Goal: Transaction & Acquisition: Book appointment/travel/reservation

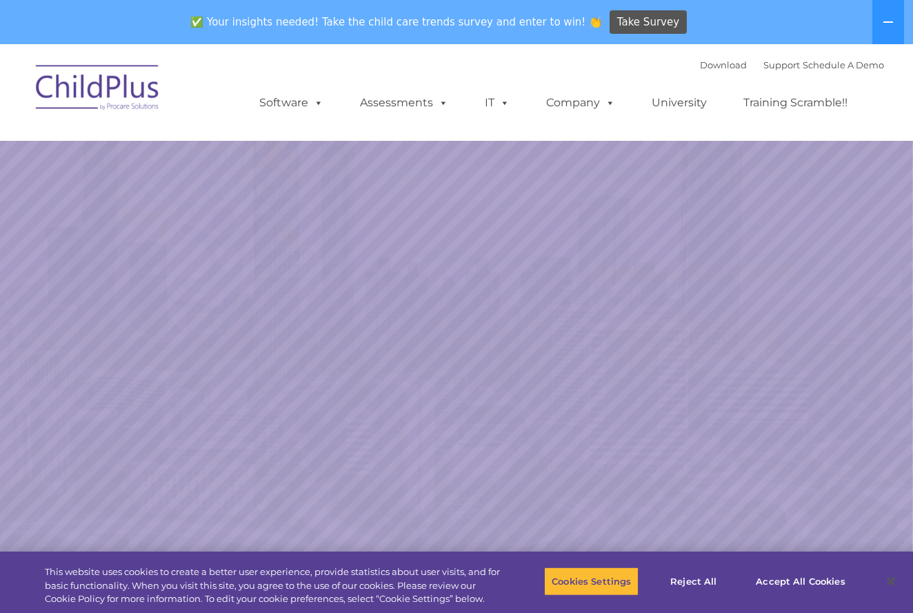
select select "MEDIUM"
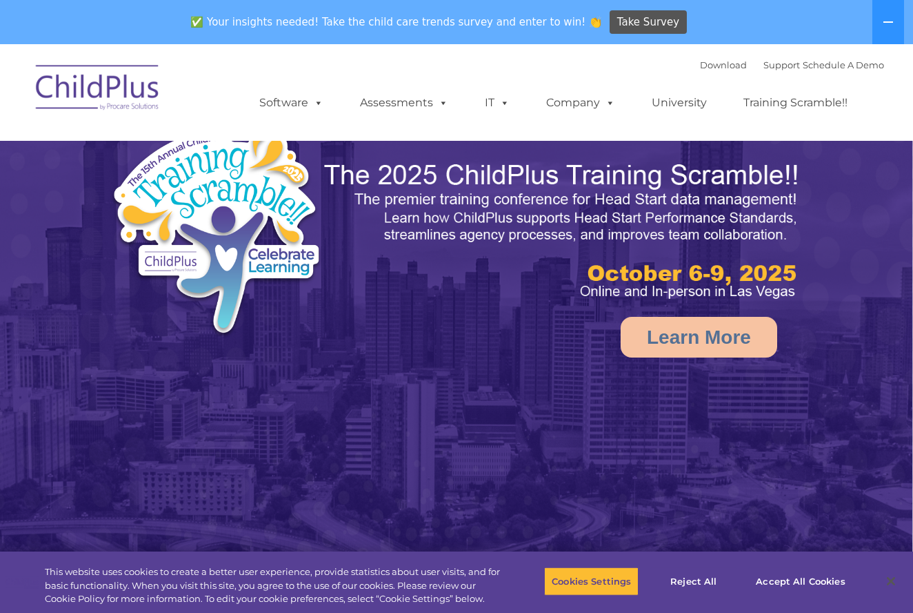
select select "MEDIUM"
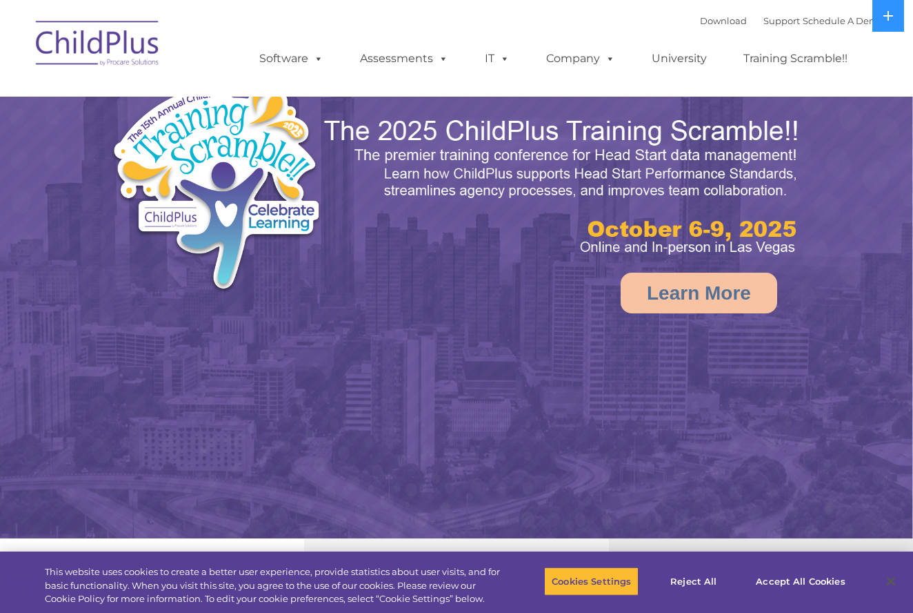
select select "MEDIUM"
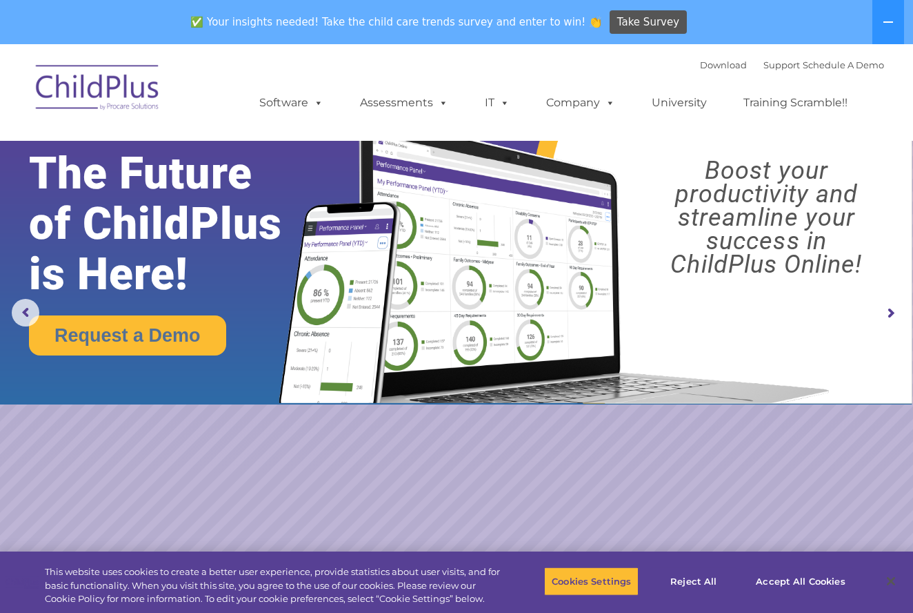
click at [697, 339] on img at bounding box center [551, 247] width 573 height 310
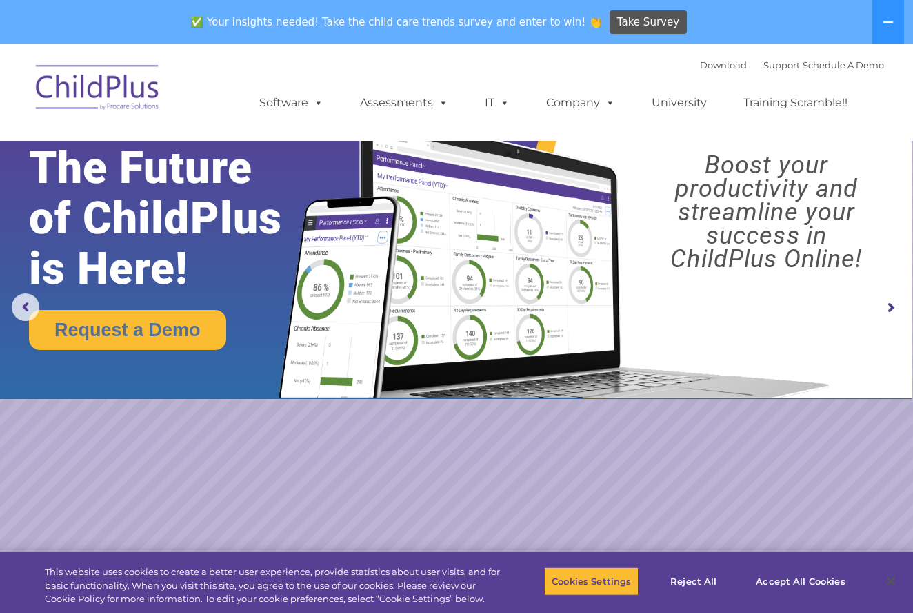
scroll to position [8, 0]
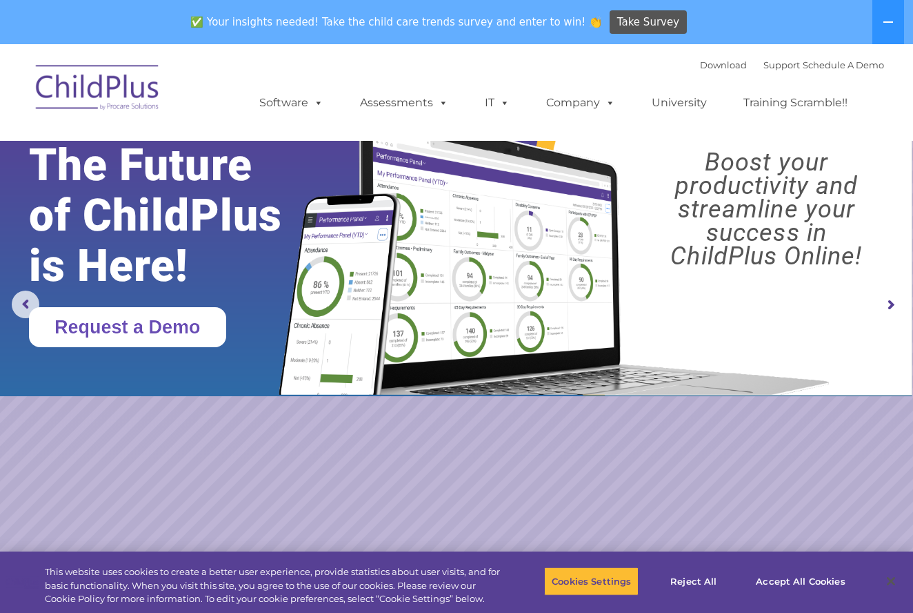
click at [226, 318] on link "Request a Demo" at bounding box center [127, 327] width 197 height 40
